Goal: Task Accomplishment & Management: Use online tool/utility

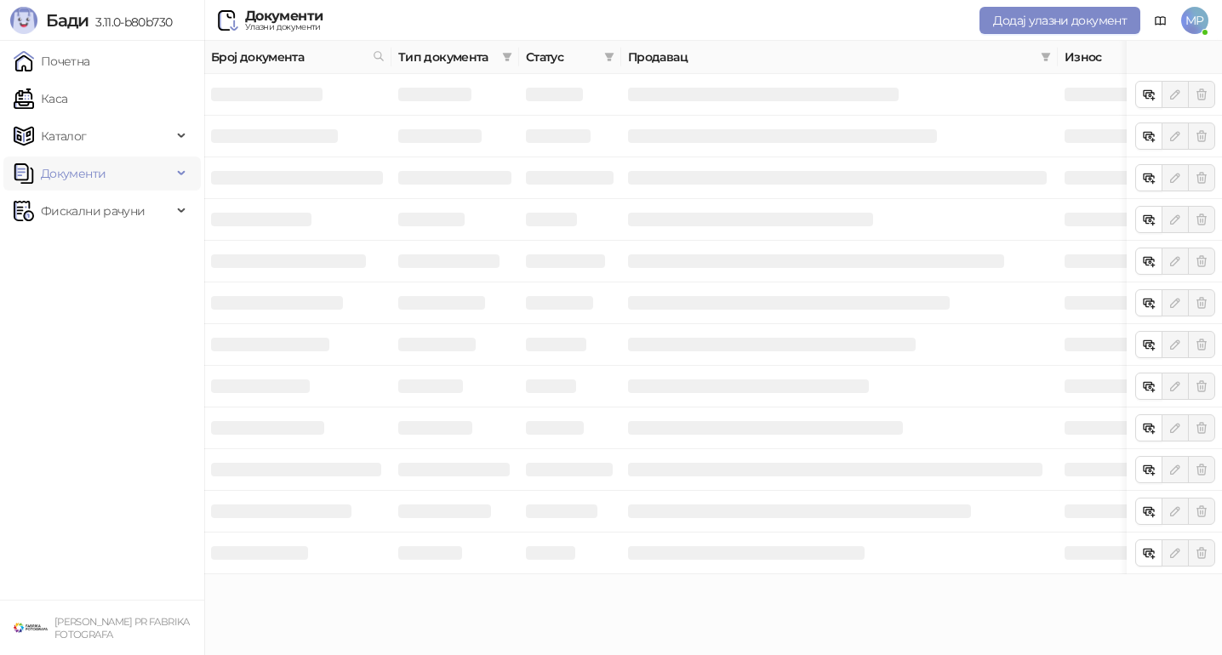
click at [81, 181] on span "Документи" at bounding box center [73, 174] width 65 height 34
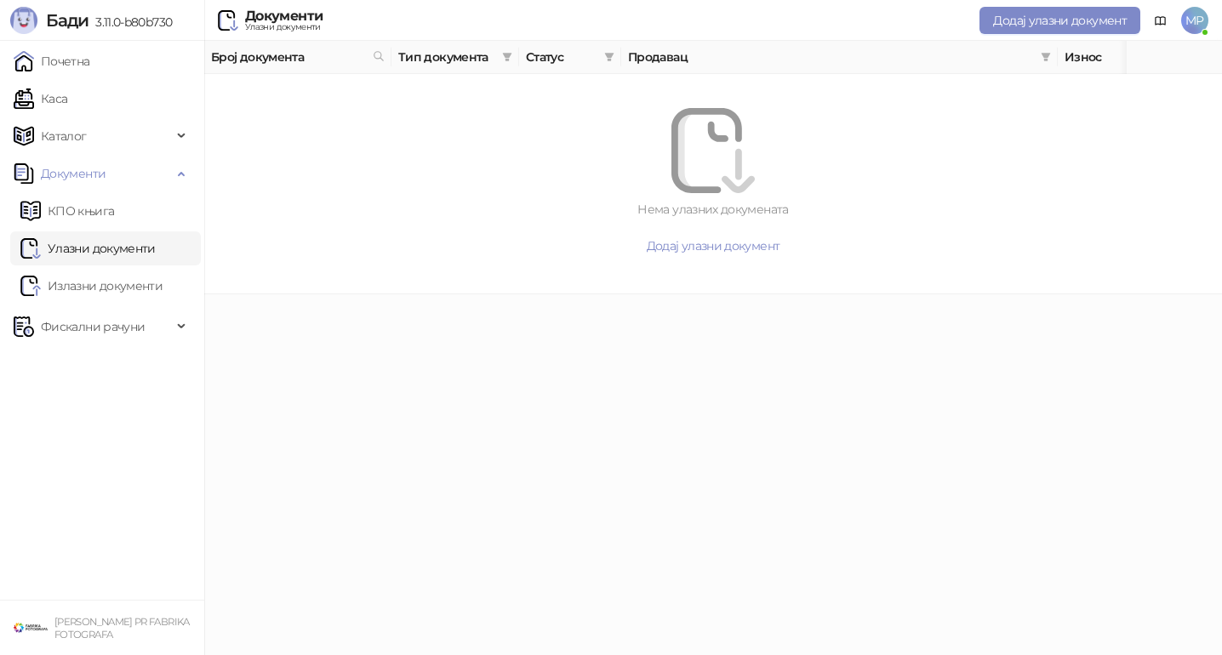
click at [80, 238] on link "Улазни документи" at bounding box center [87, 248] width 135 height 34
click at [79, 319] on span "Фискални рачуни" at bounding box center [93, 327] width 104 height 34
click at [77, 360] on link "Издати рачуни" at bounding box center [77, 364] width 114 height 34
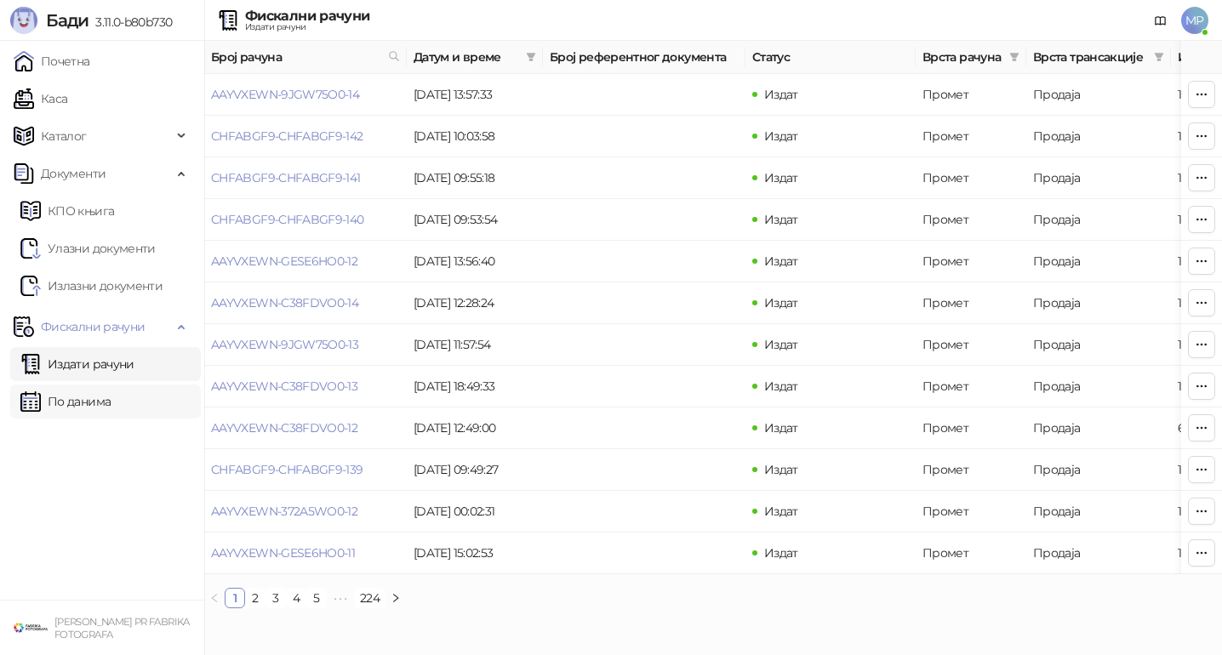
click at [62, 396] on link "По данима" at bounding box center [65, 402] width 90 height 34
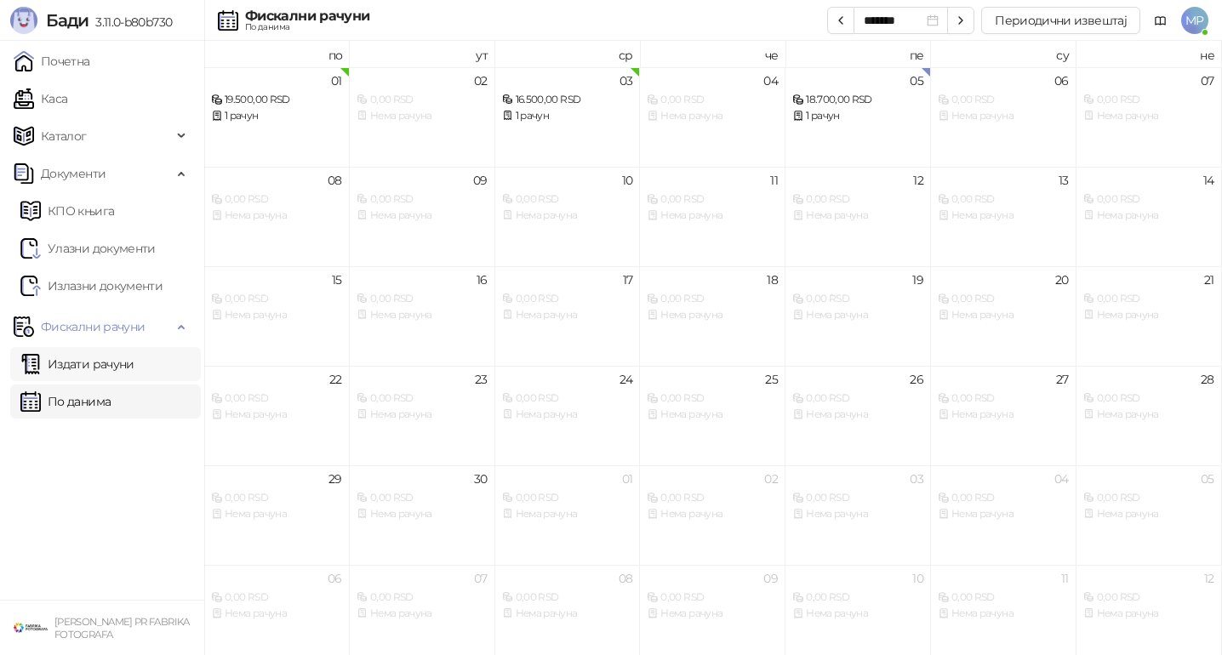
click at [103, 367] on link "Издати рачуни" at bounding box center [77, 364] width 114 height 34
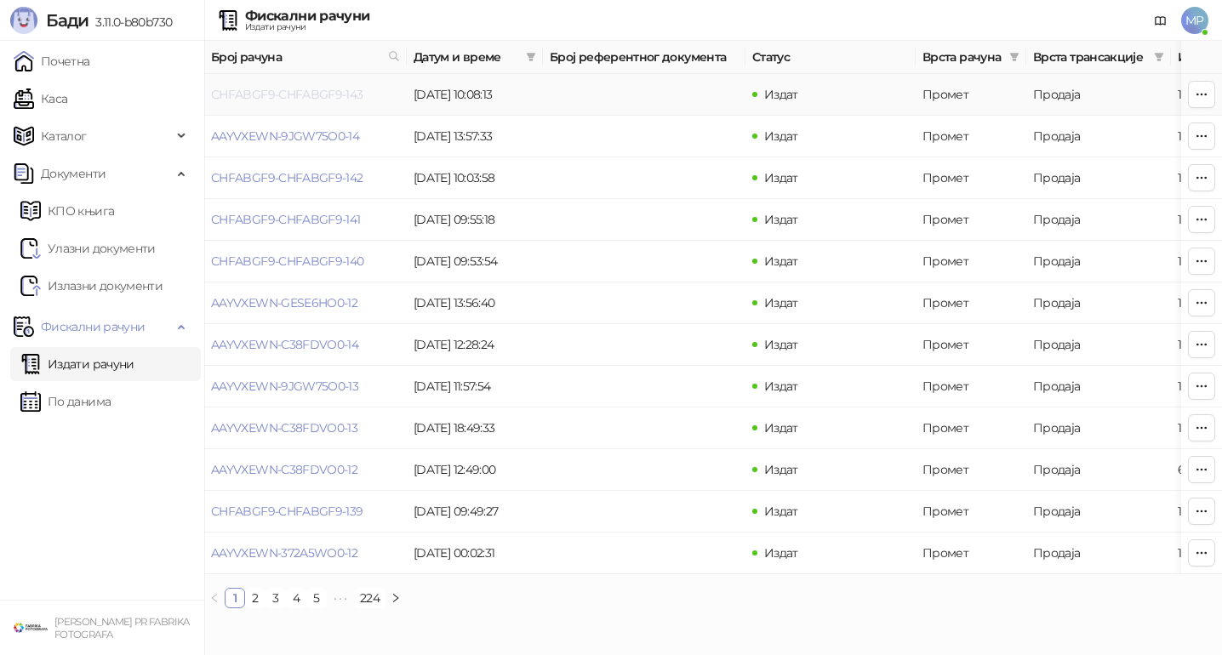
click at [269, 97] on link "CHFABGF9-CHFABGF9-143" at bounding box center [287, 94] width 152 height 15
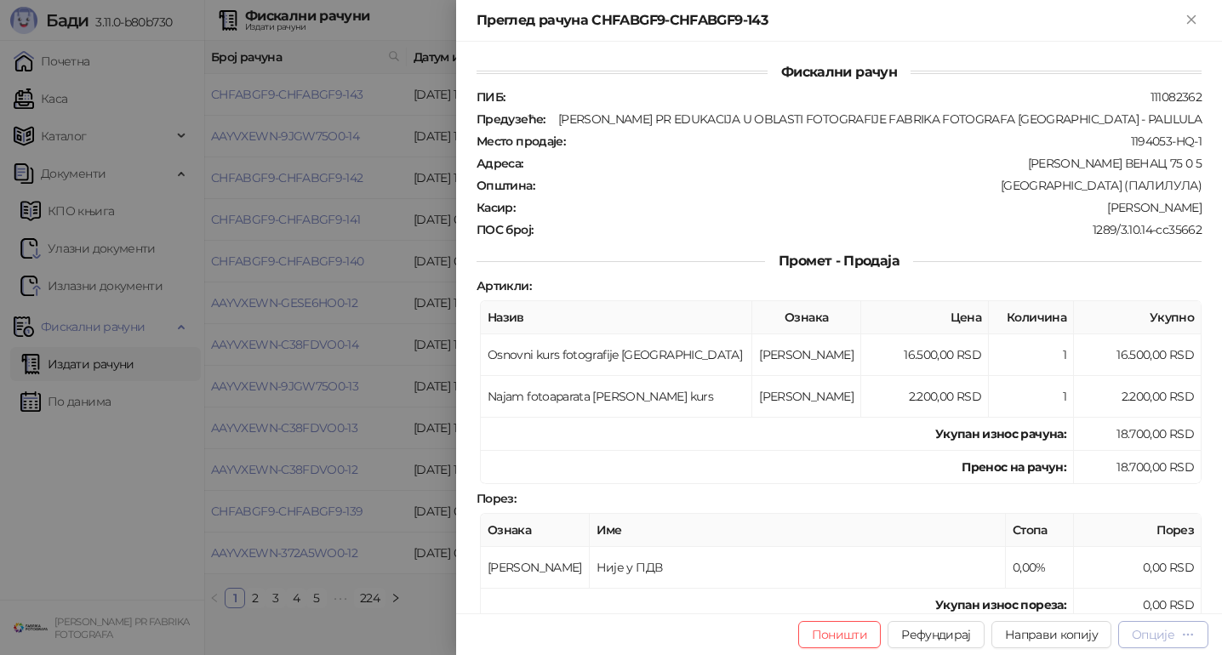
click at [1152, 645] on button "Опције" at bounding box center [1163, 634] width 90 height 27
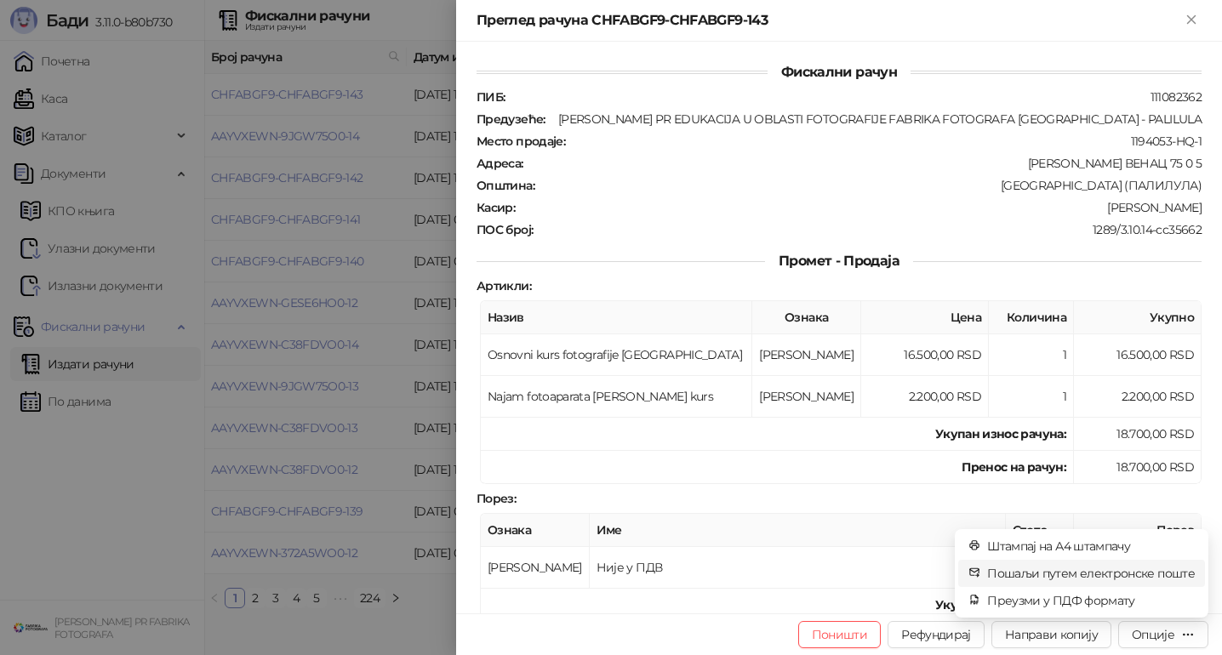
click at [1148, 577] on span "Пошаљи путем електронске поште" at bounding box center [1091, 573] width 208 height 19
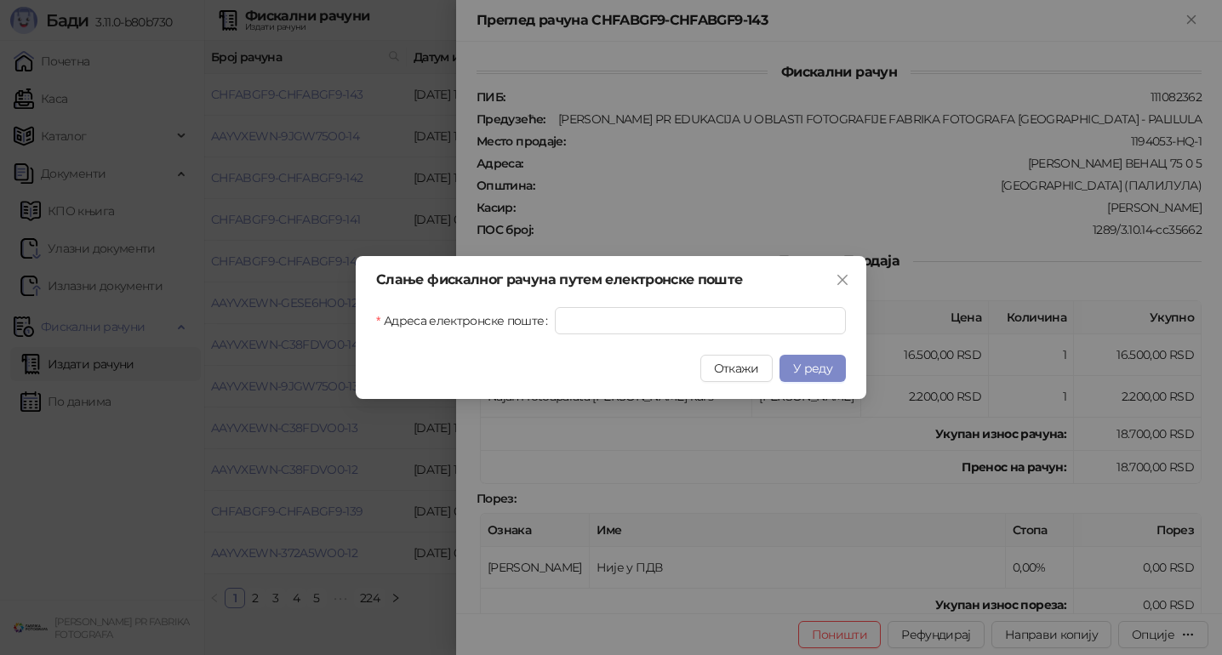
click at [692, 337] on div "Слање фискалног рачуна путем електронске поште [GEOGRAPHIC_DATA] електронске по…" at bounding box center [611, 327] width 510 height 143
click at [702, 332] on input "Адреса електронске поште" at bounding box center [700, 320] width 291 height 27
paste input "**********"
type input "**********"
click at [813, 370] on span "У реду" at bounding box center [812, 368] width 39 height 15
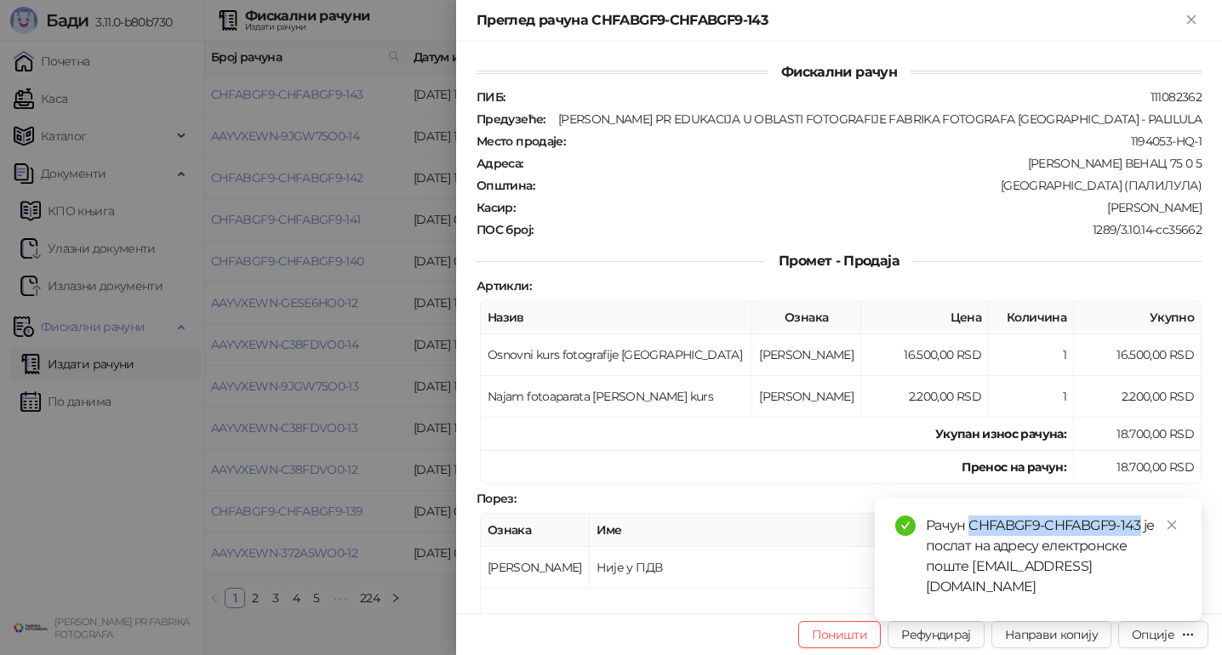
drag, startPoint x: 970, startPoint y: 544, endPoint x: 1140, endPoint y: 542, distance: 170.1
click at [1140, 542] on div "Рачун CHFABGF9-CHFABGF9-143 је послат на адресу електронске поште [EMAIL_ADDRES…" at bounding box center [1053, 557] width 255 height 82
copy div "CHFABGF9-CHFABGF9-143"
click at [154, 518] on div at bounding box center [611, 327] width 1222 height 655
